Goal: Information Seeking & Learning: Learn about a topic

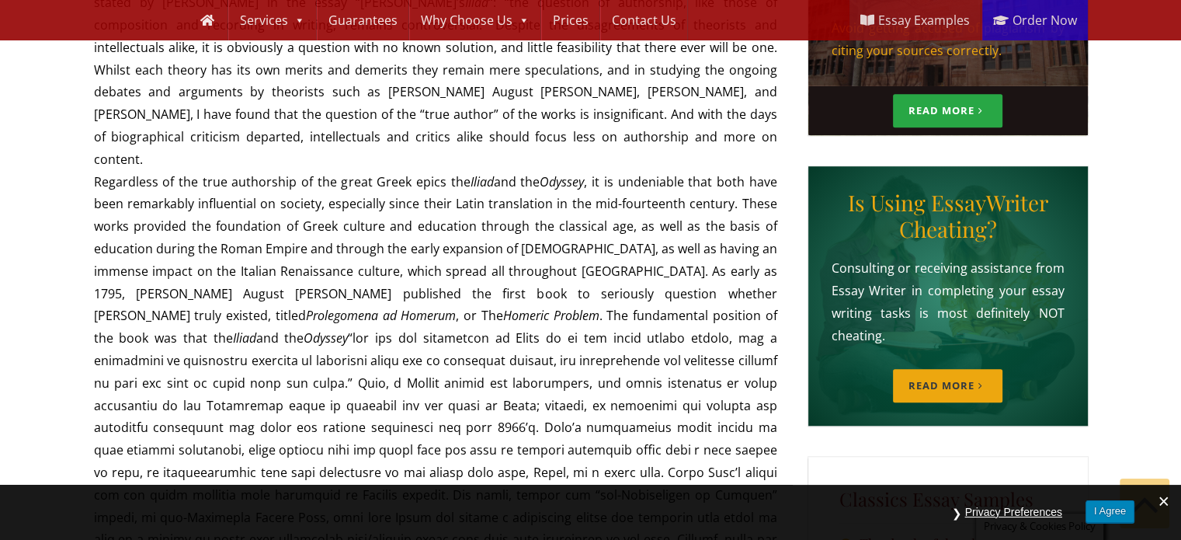
scroll to position [1002, 0]
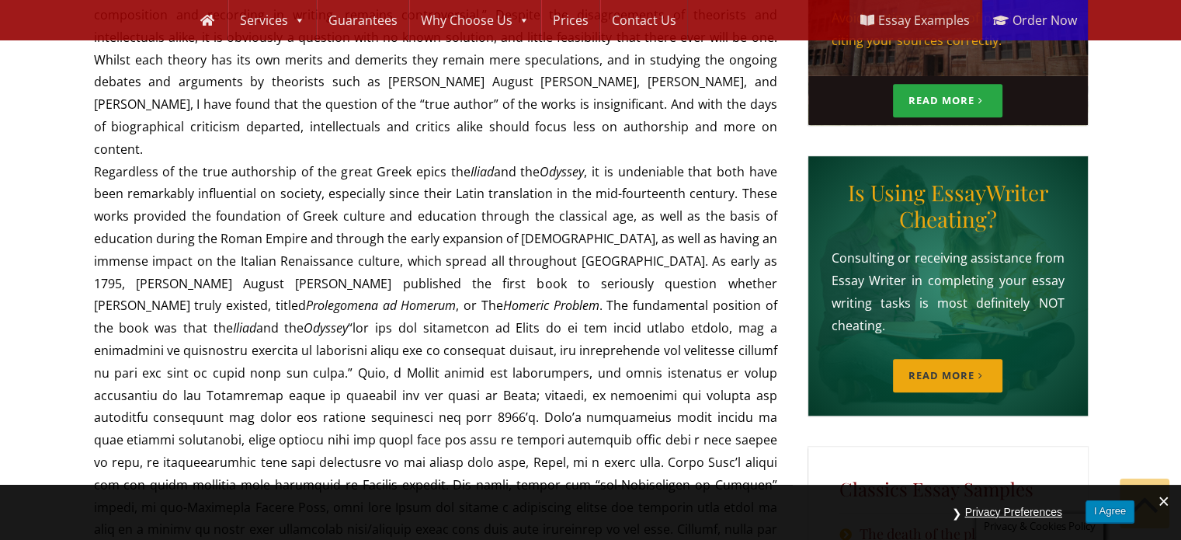
click at [461, 260] on p "Some critics and literary intellectuals have altogether denied the existence of…" at bounding box center [435, 428] width 683 height 1296
copy p "rhapsodies"
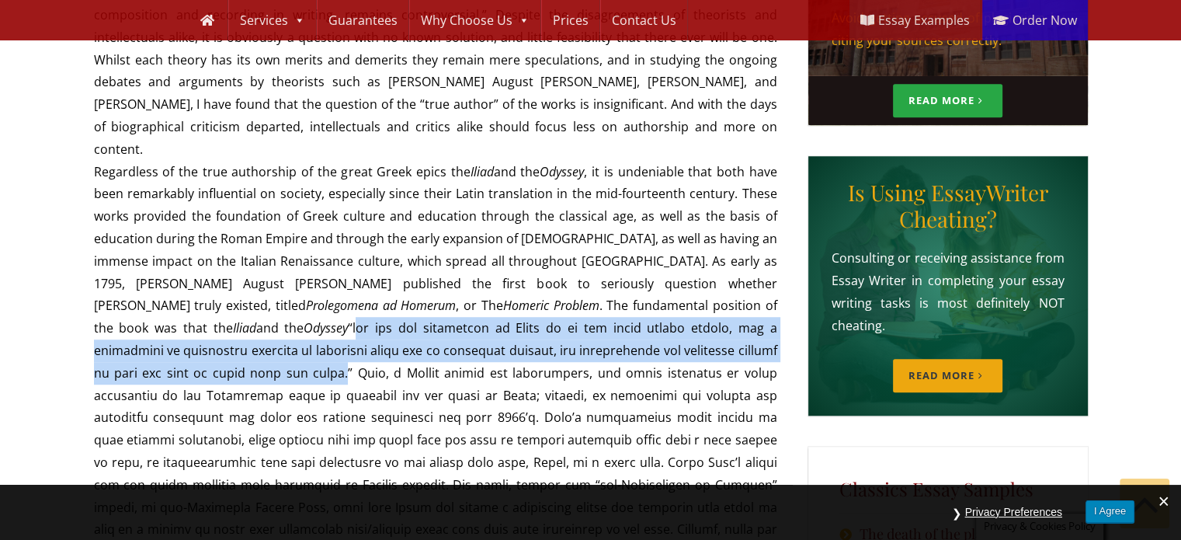
drag, startPoint x: 630, startPoint y: 238, endPoint x: 620, endPoint y: 284, distance: 47.5
click at [620, 284] on p "Some critics and literary intellectuals have altogether denied the existence of…" at bounding box center [435, 428] width 683 height 1296
copy p "are not the production of [PERSON_NAME] or of any other single author, but a co…"
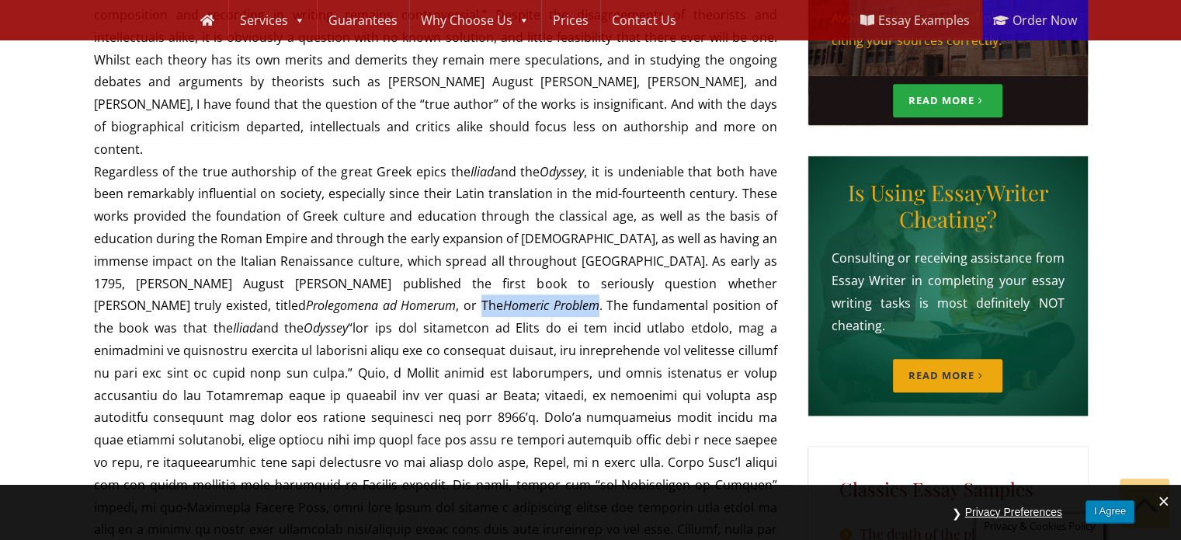
drag, startPoint x: 755, startPoint y: 213, endPoint x: 191, endPoint y: 238, distance: 564.9
click at [191, 238] on p "Some critics and literary intellectuals have altogether denied the existence of…" at bounding box center [435, 428] width 683 height 1296
copy p "The Homeric Problem"
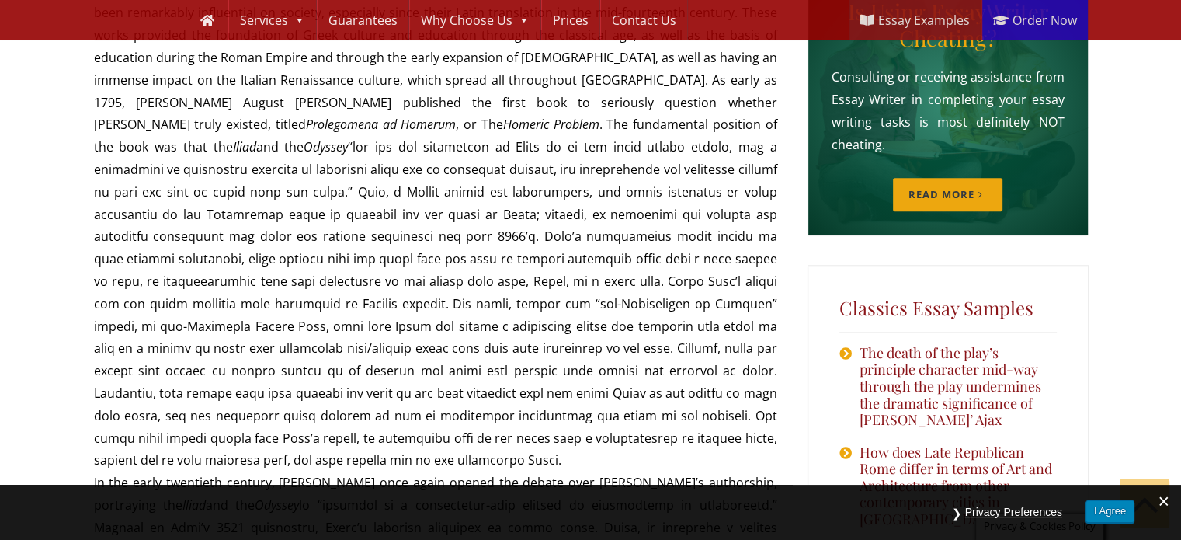
scroll to position [1157, 0]
